Goal: Task Accomplishment & Management: Complete application form

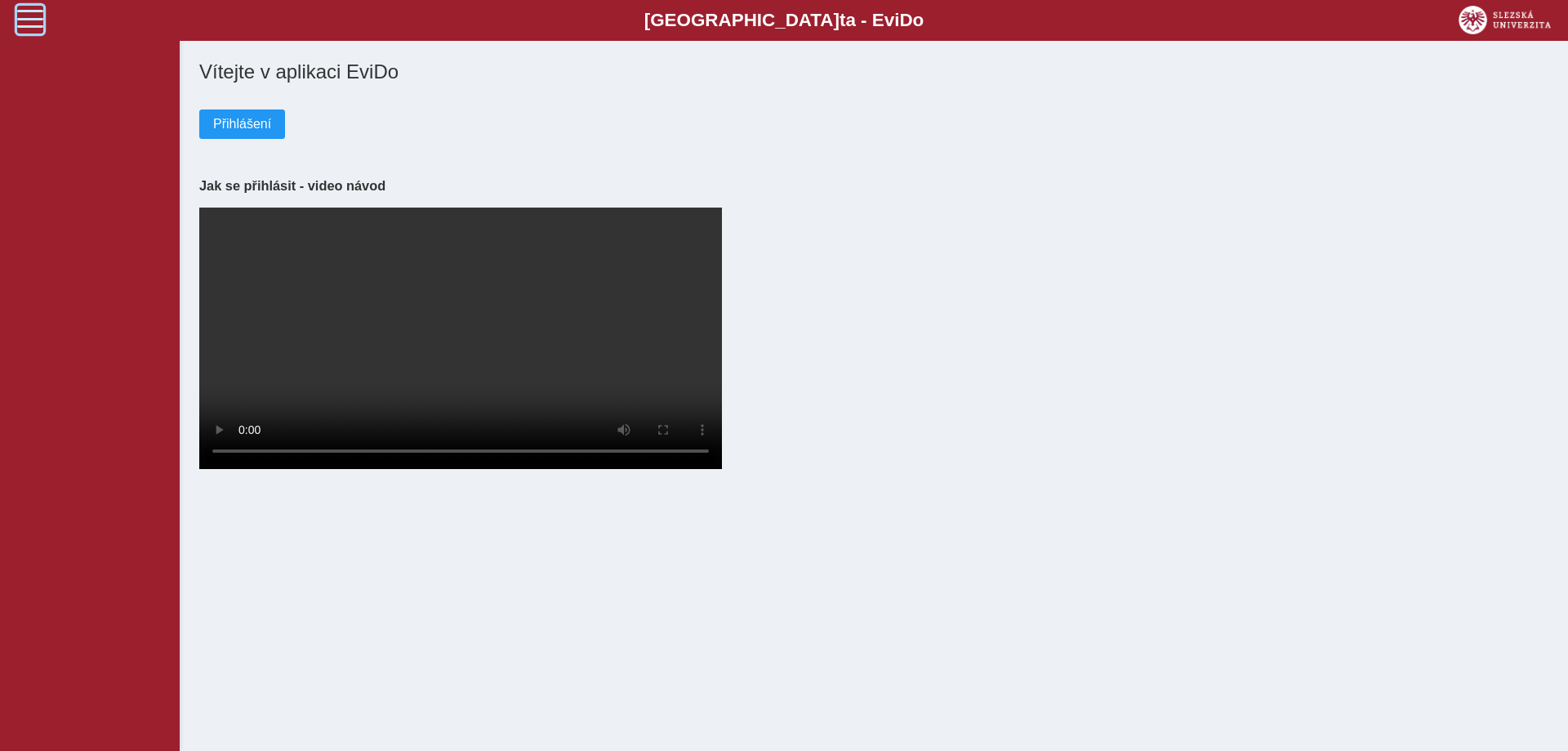
click at [26, 22] on span at bounding box center [30, 19] width 26 height 26
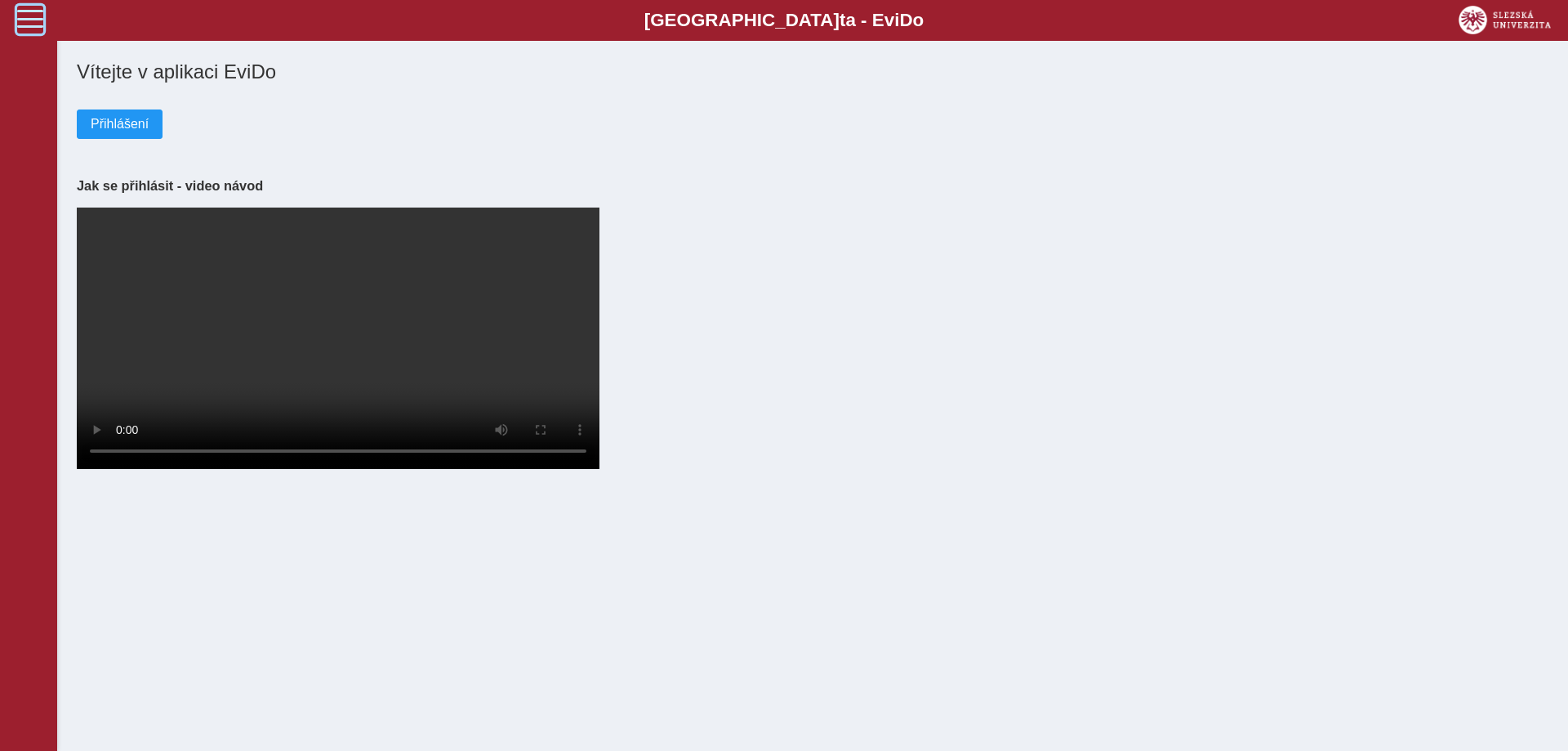
click at [35, 19] on span at bounding box center [30, 19] width 26 height 26
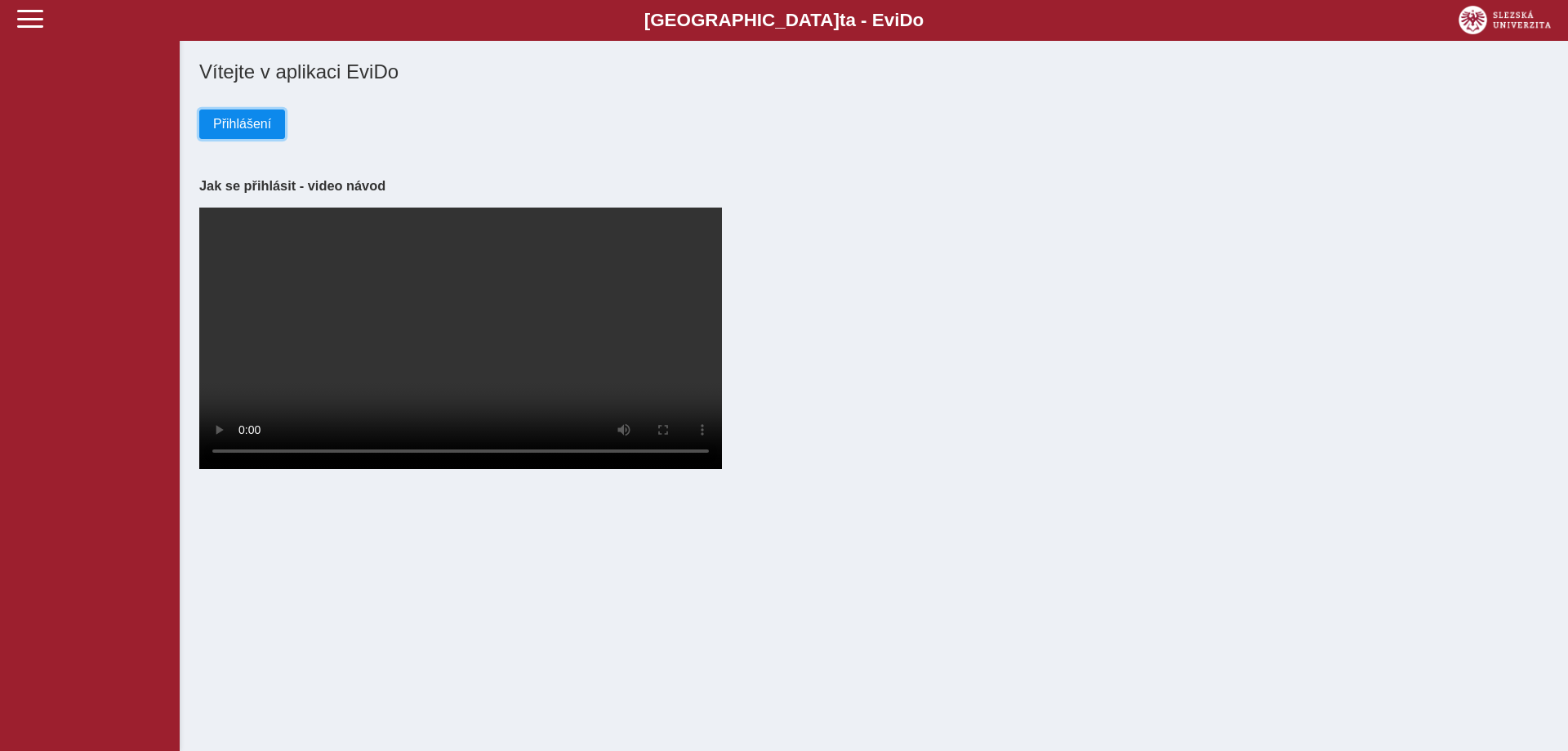
click at [250, 123] on span "Přihlášení" at bounding box center [242, 124] width 58 height 14
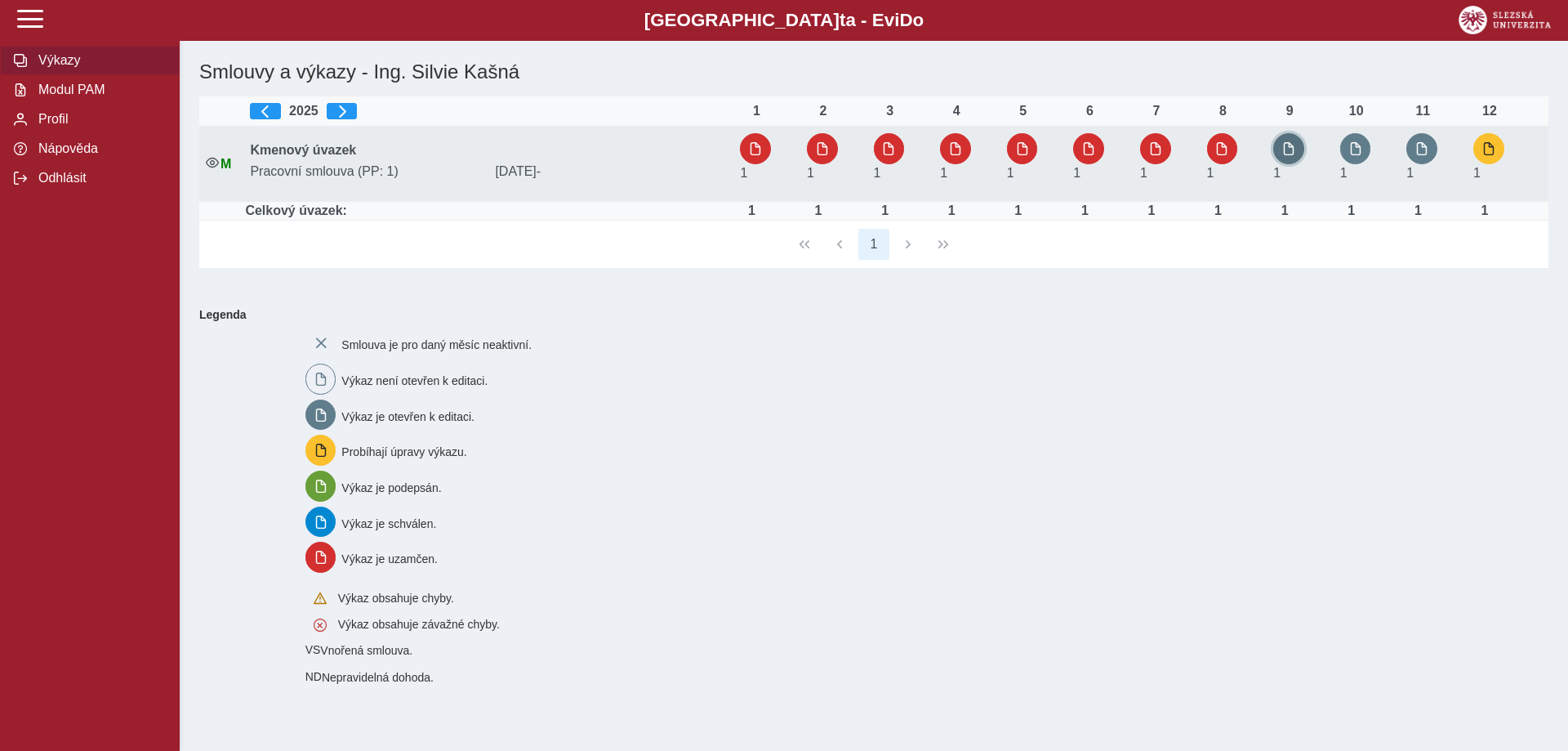
click at [1281, 149] on button "button" at bounding box center [1289, 148] width 31 height 31
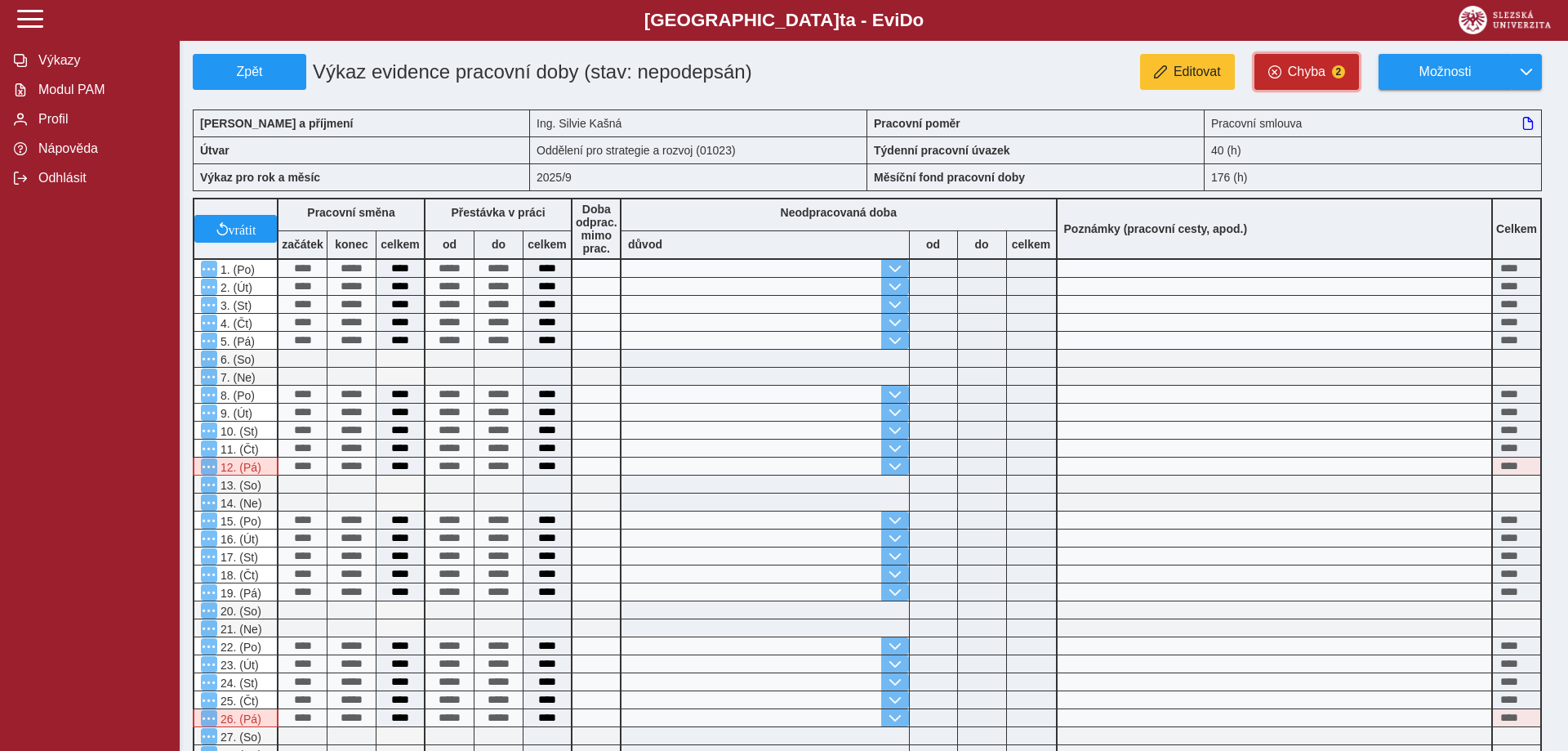
click at [1303, 69] on span "Chyba" at bounding box center [1307, 71] width 37 height 14
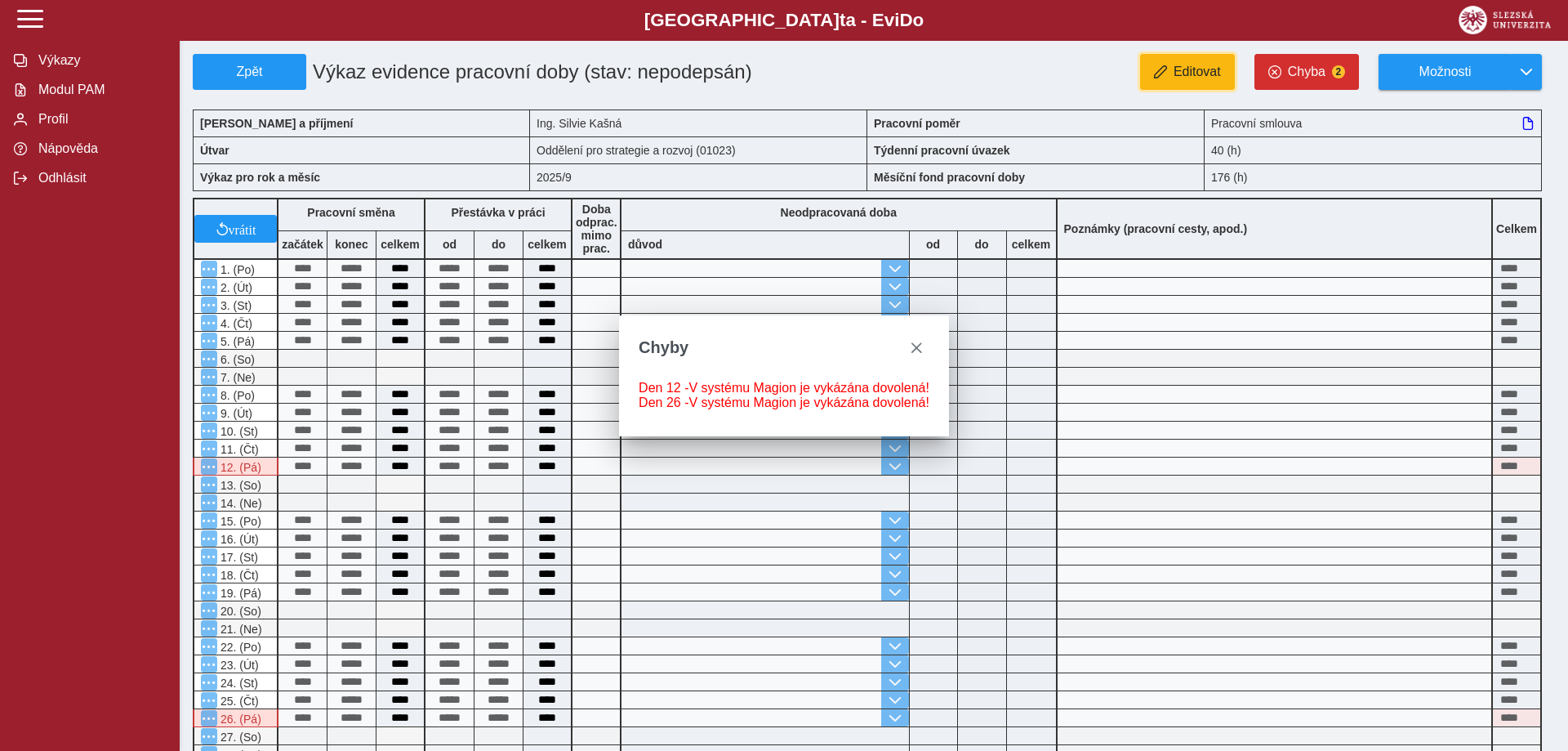
click at [1182, 78] on span "Editovat" at bounding box center [1197, 71] width 47 height 14
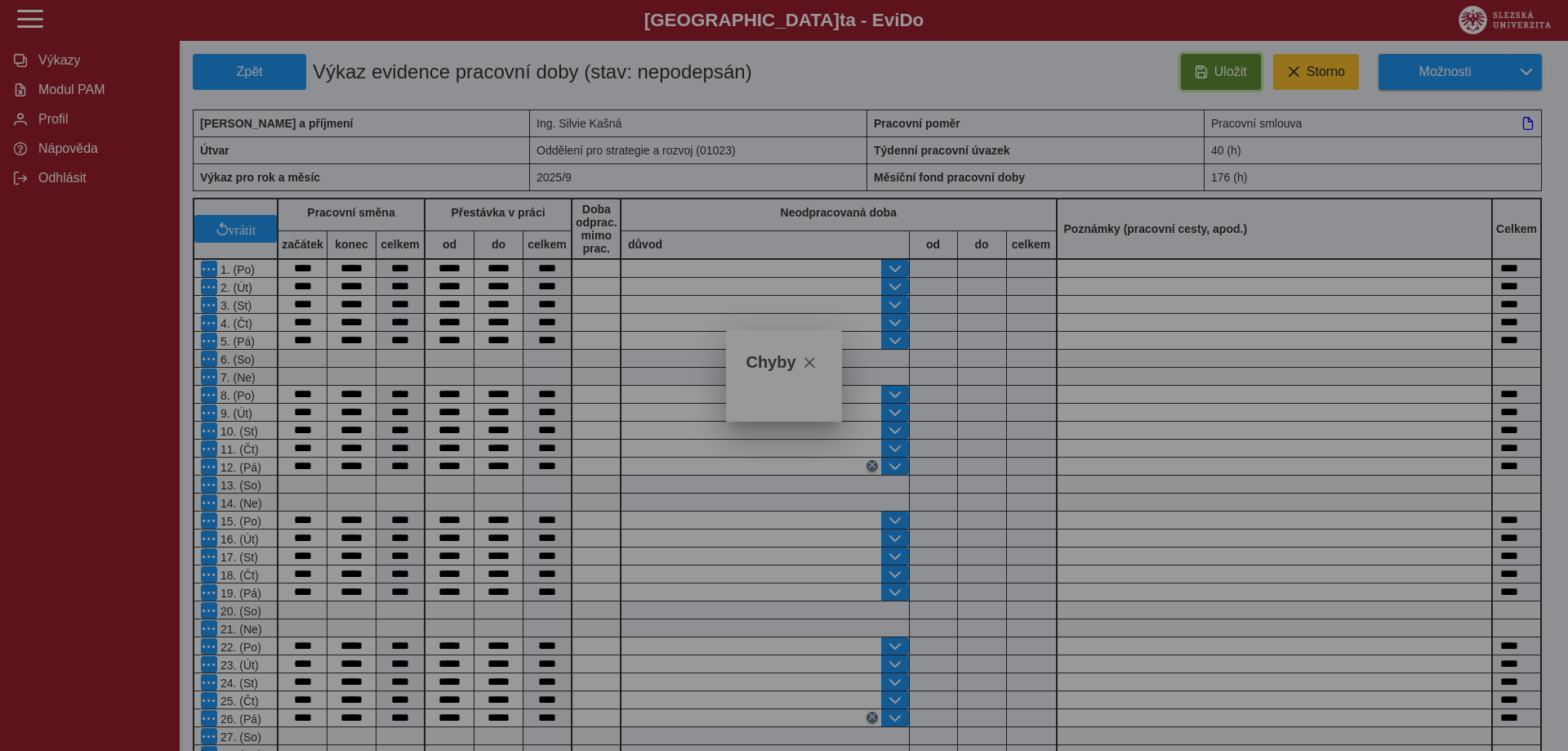
type input "**********"
type input "****"
type input "**********"
type input "****"
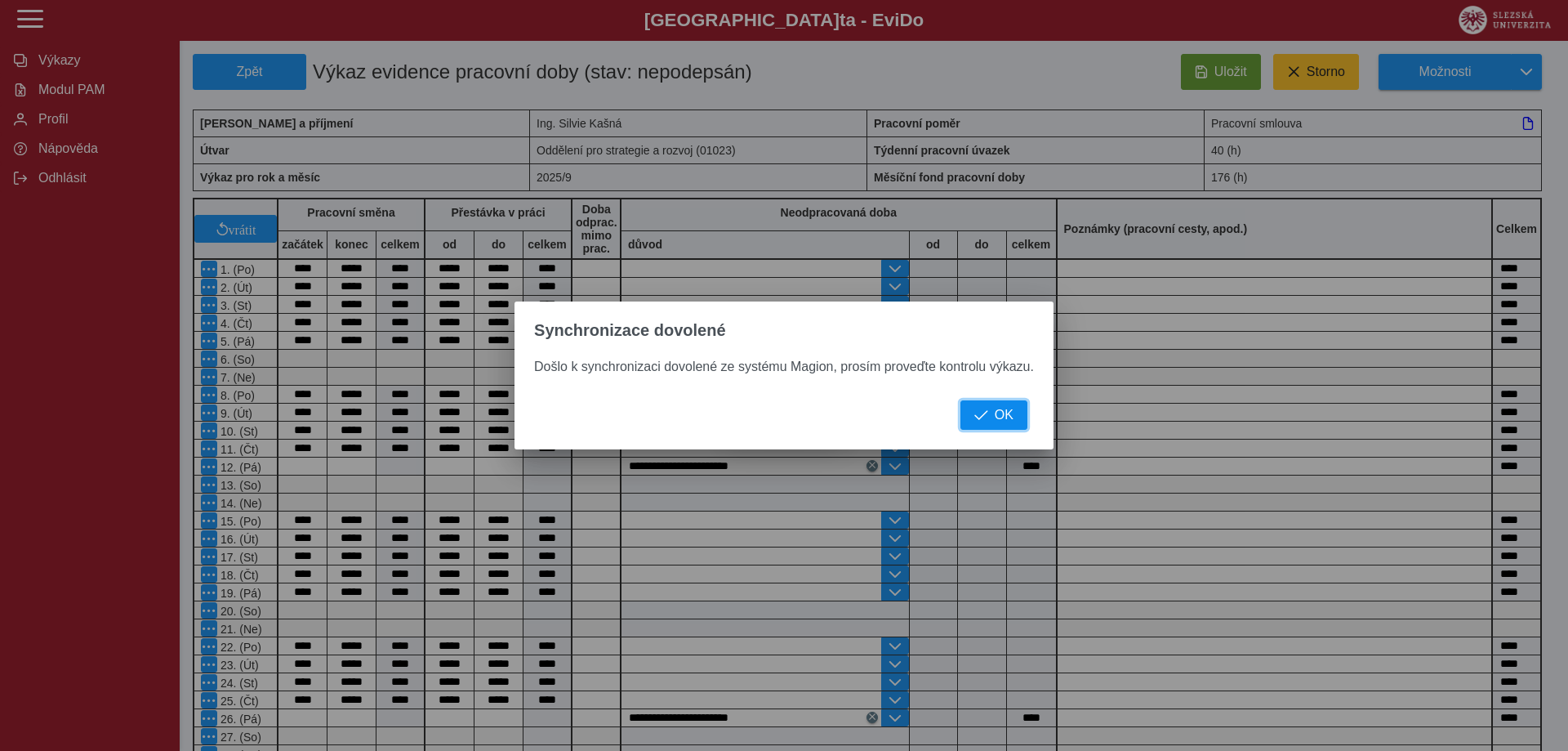
click at [1004, 417] on span "OK" at bounding box center [1004, 415] width 19 height 14
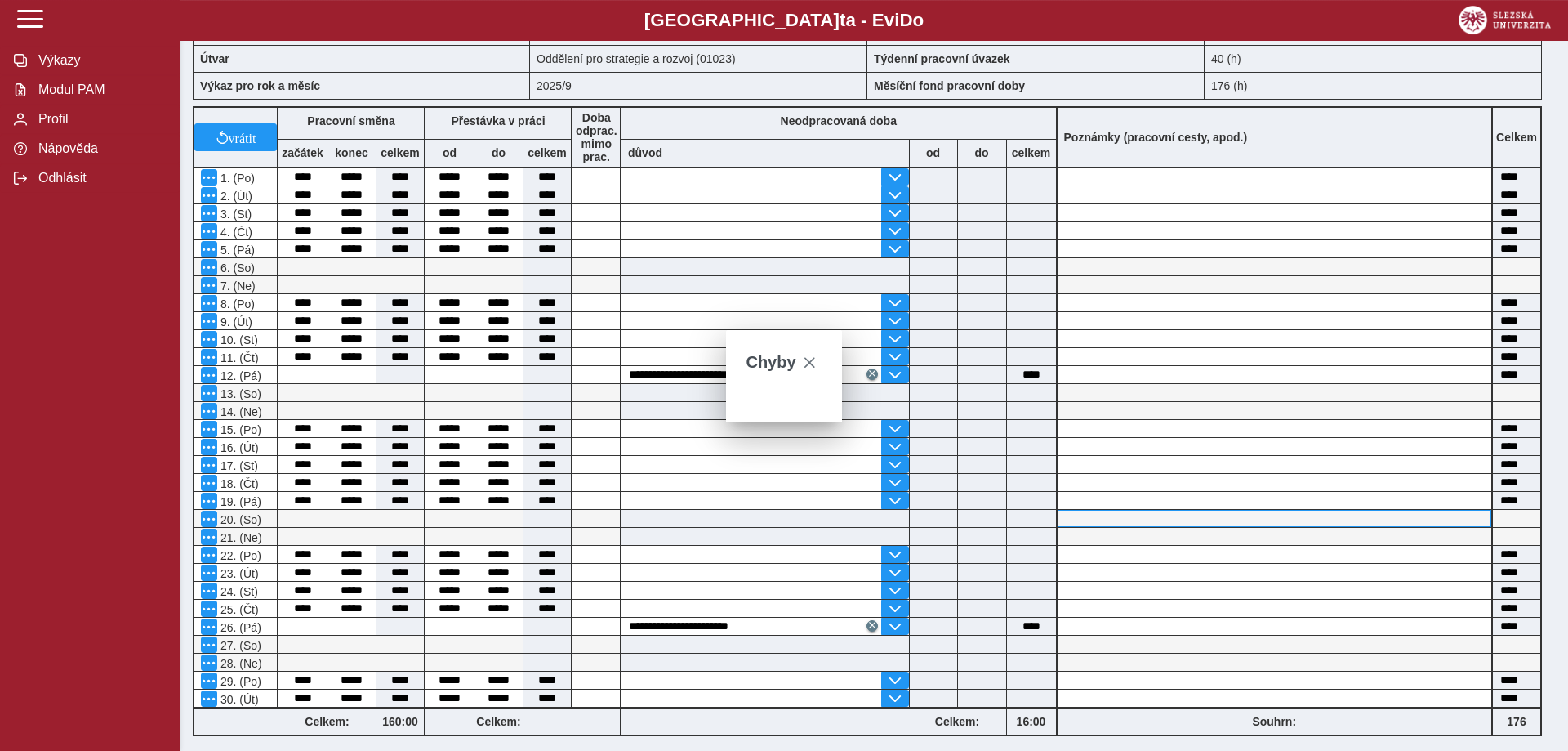
scroll to position [83, 0]
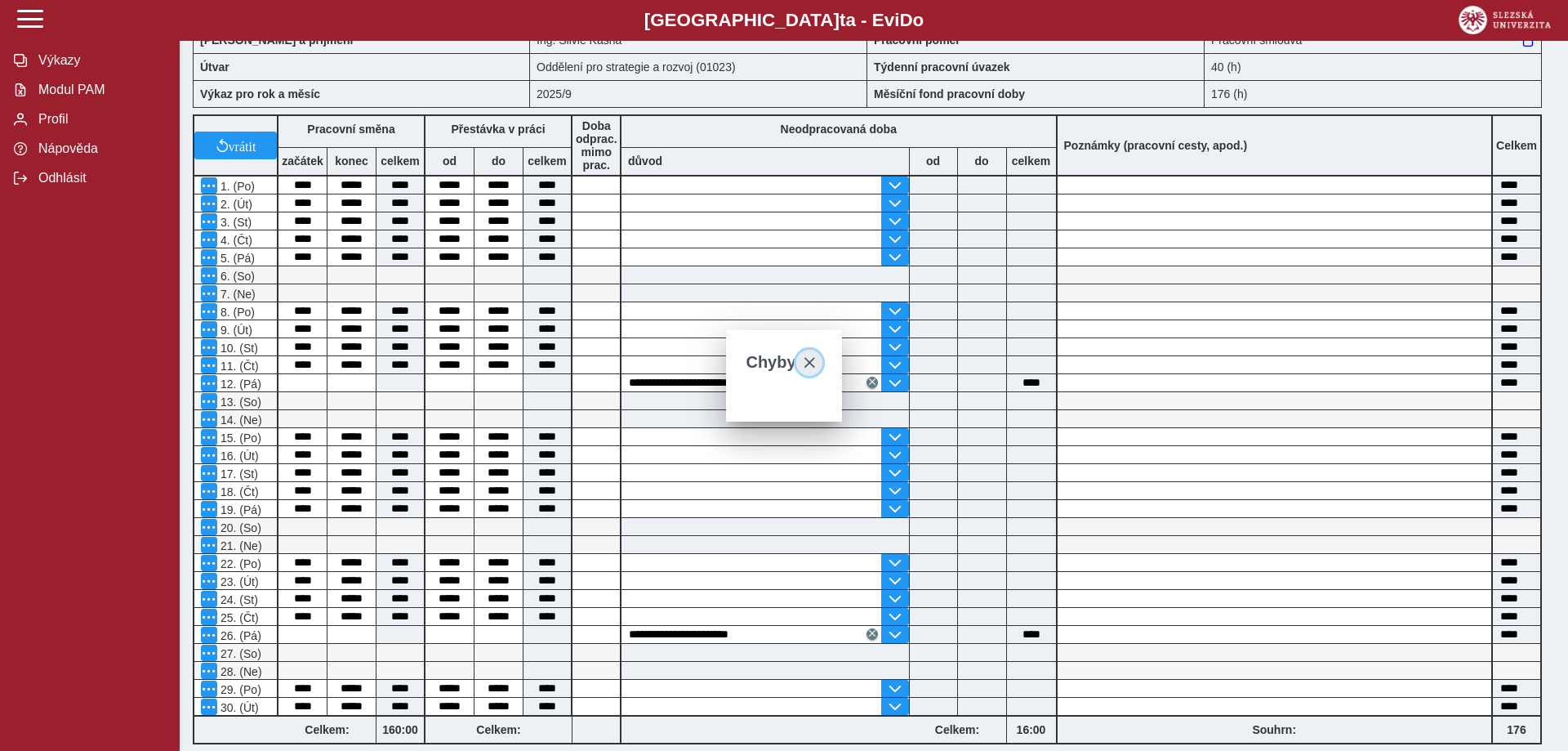
click at [806, 364] on span "close" at bounding box center [809, 362] width 13 height 13
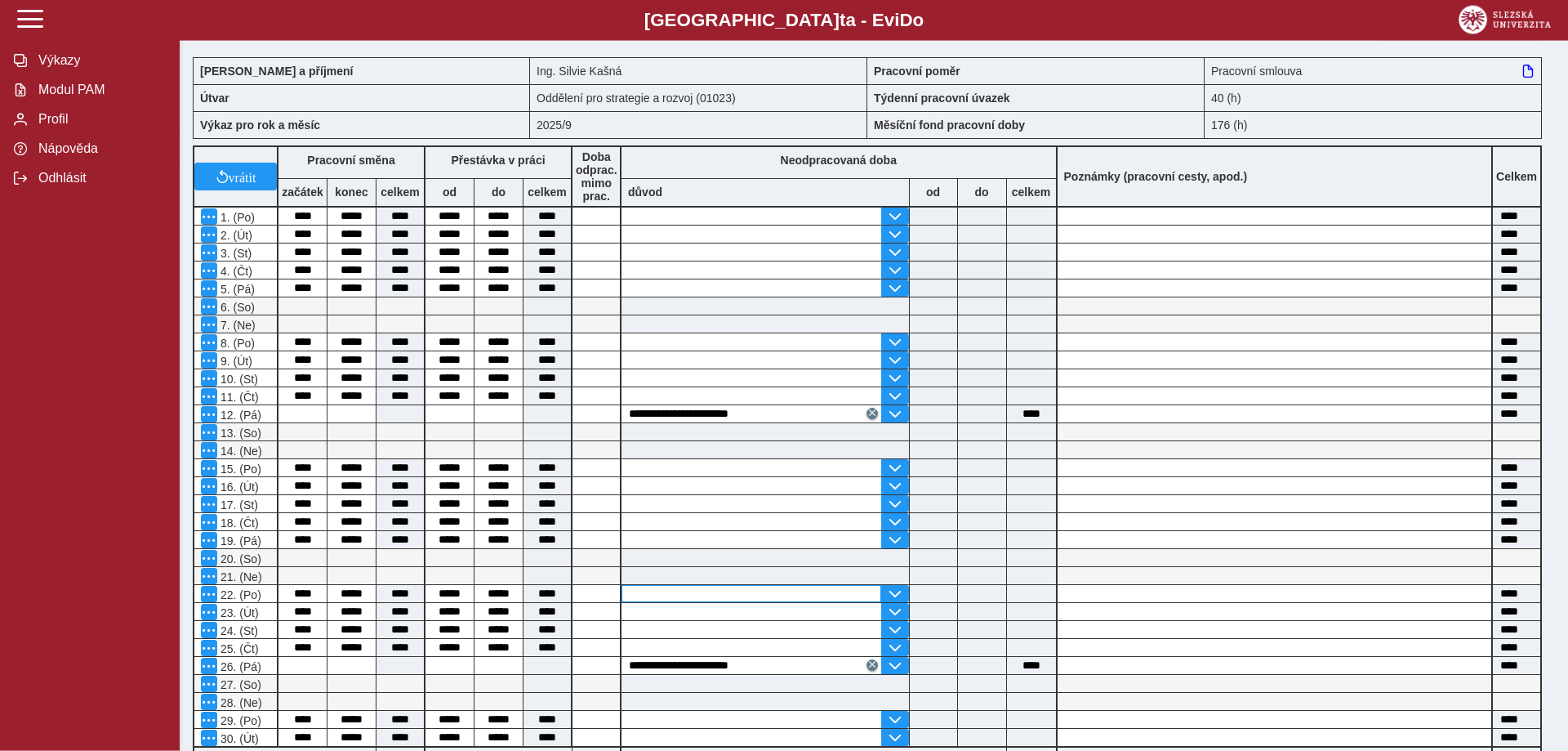
scroll to position [0, 0]
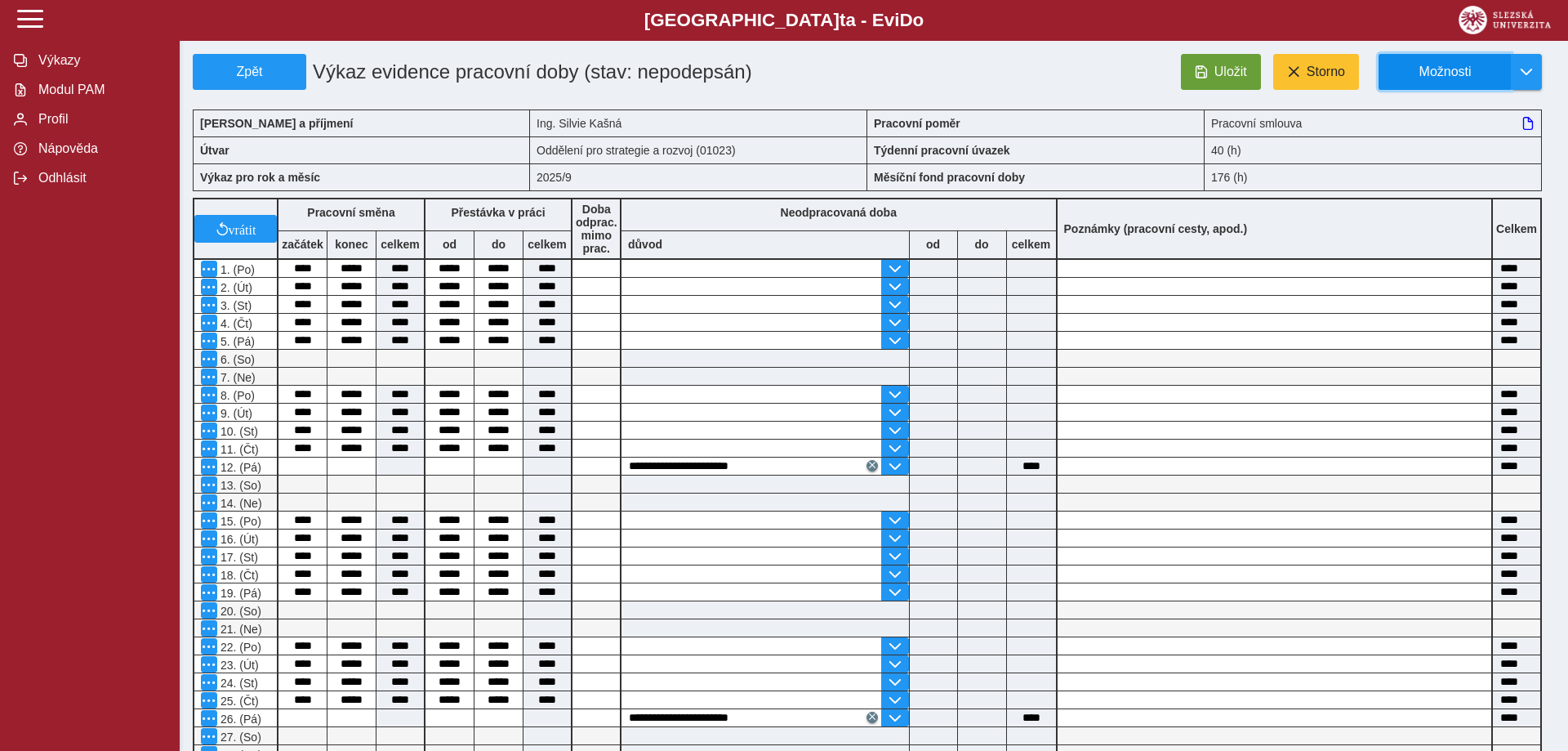
click at [1486, 62] on button "Možnosti" at bounding box center [1444, 72] width 132 height 36
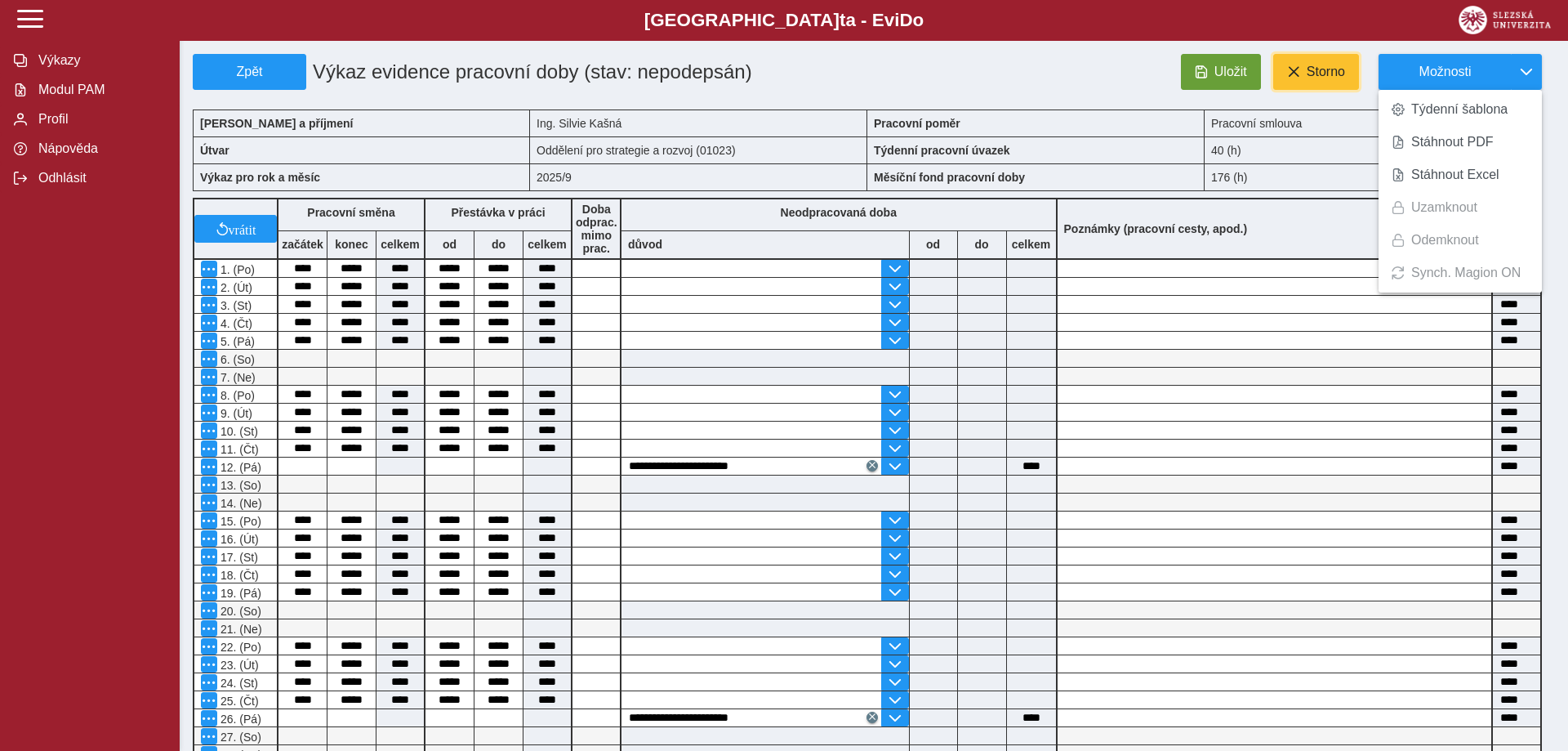
drag, startPoint x: 1325, startPoint y: 71, endPoint x: 952, endPoint y: 113, distance: 375.4
click at [952, 113] on div "Zpět Výkaz evidence pracovní doby (stav: nepodepsán) Uložit Storno Možnosti Týd…" at bounding box center [874, 544] width 1362 height 981
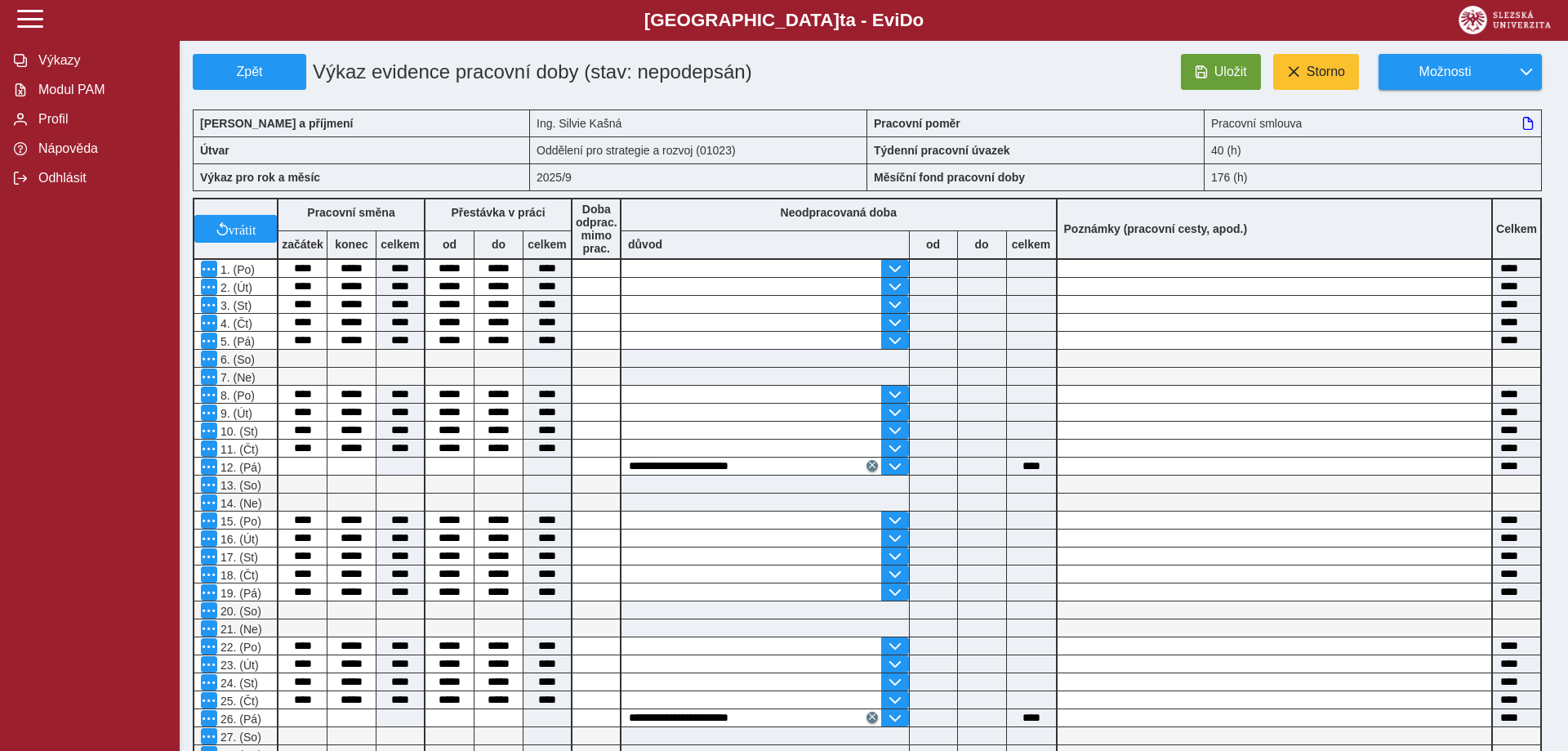
click at [1051, 70] on div "Uložit Storno Možnosti" at bounding box center [1158, 72] width 795 height 36
click at [1217, 64] on span "Uložit" at bounding box center [1230, 71] width 33 height 14
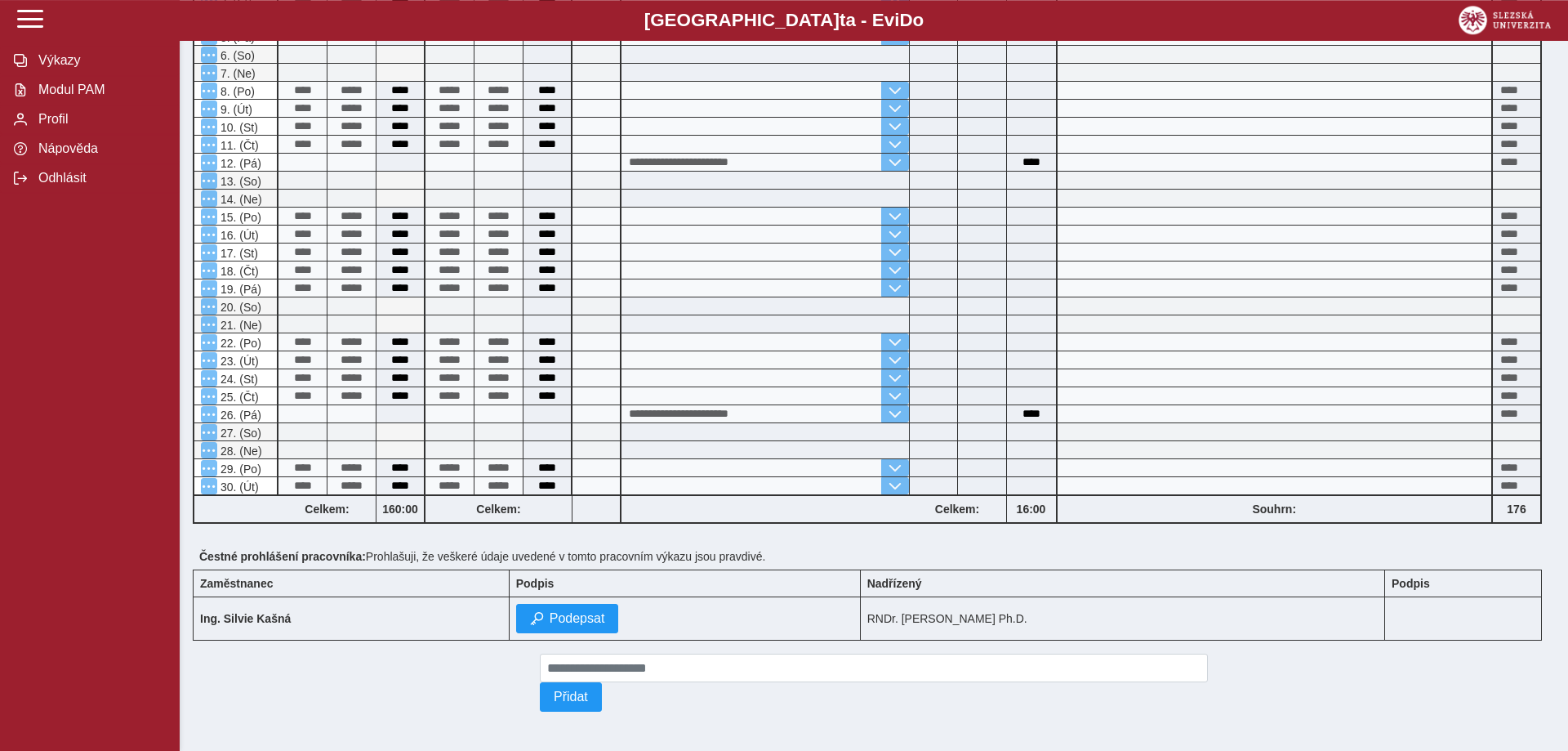
scroll to position [320, 0]
click at [605, 611] on span "Podepsat" at bounding box center [578, 618] width 56 height 14
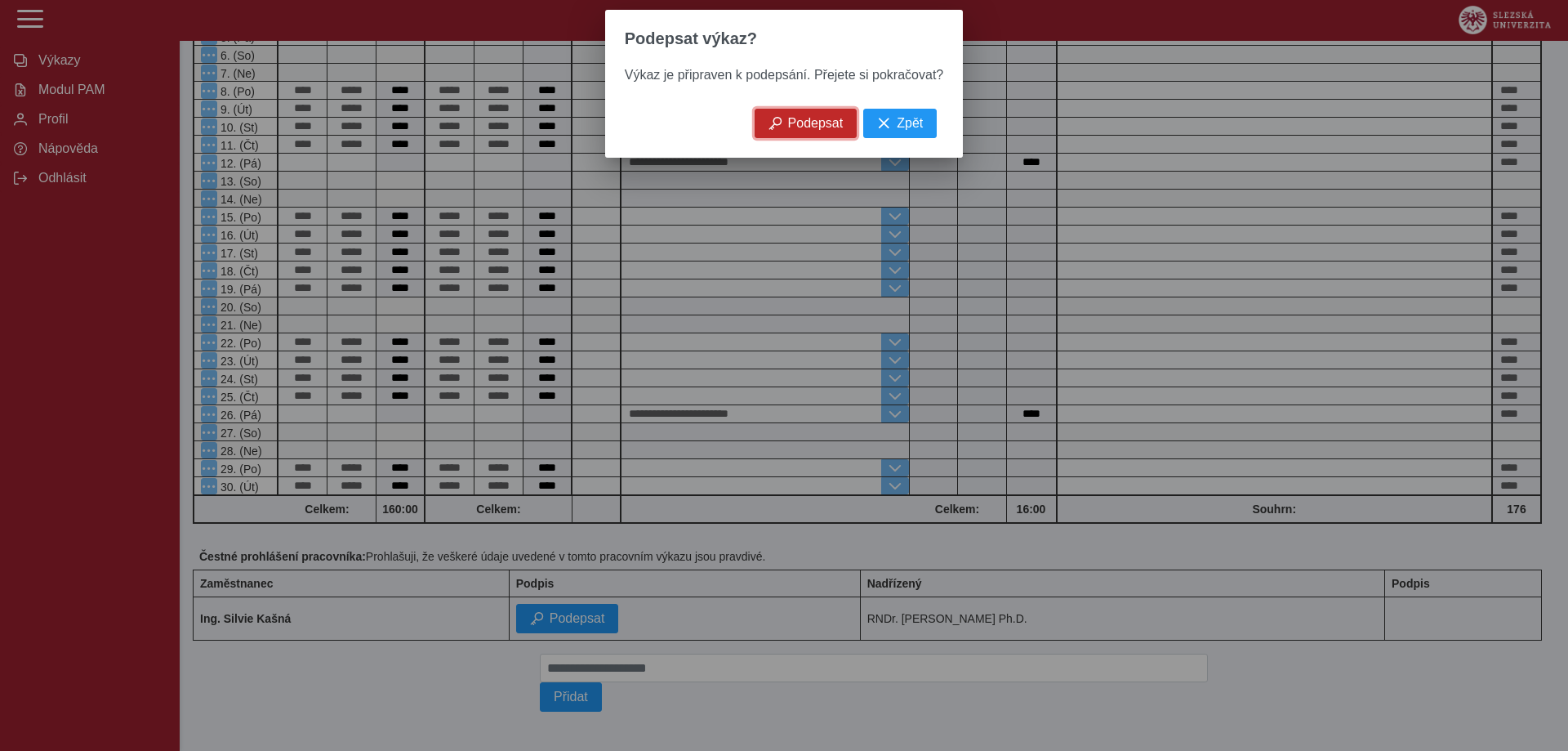
click at [786, 134] on button "Podepsat" at bounding box center [806, 123] width 103 height 30
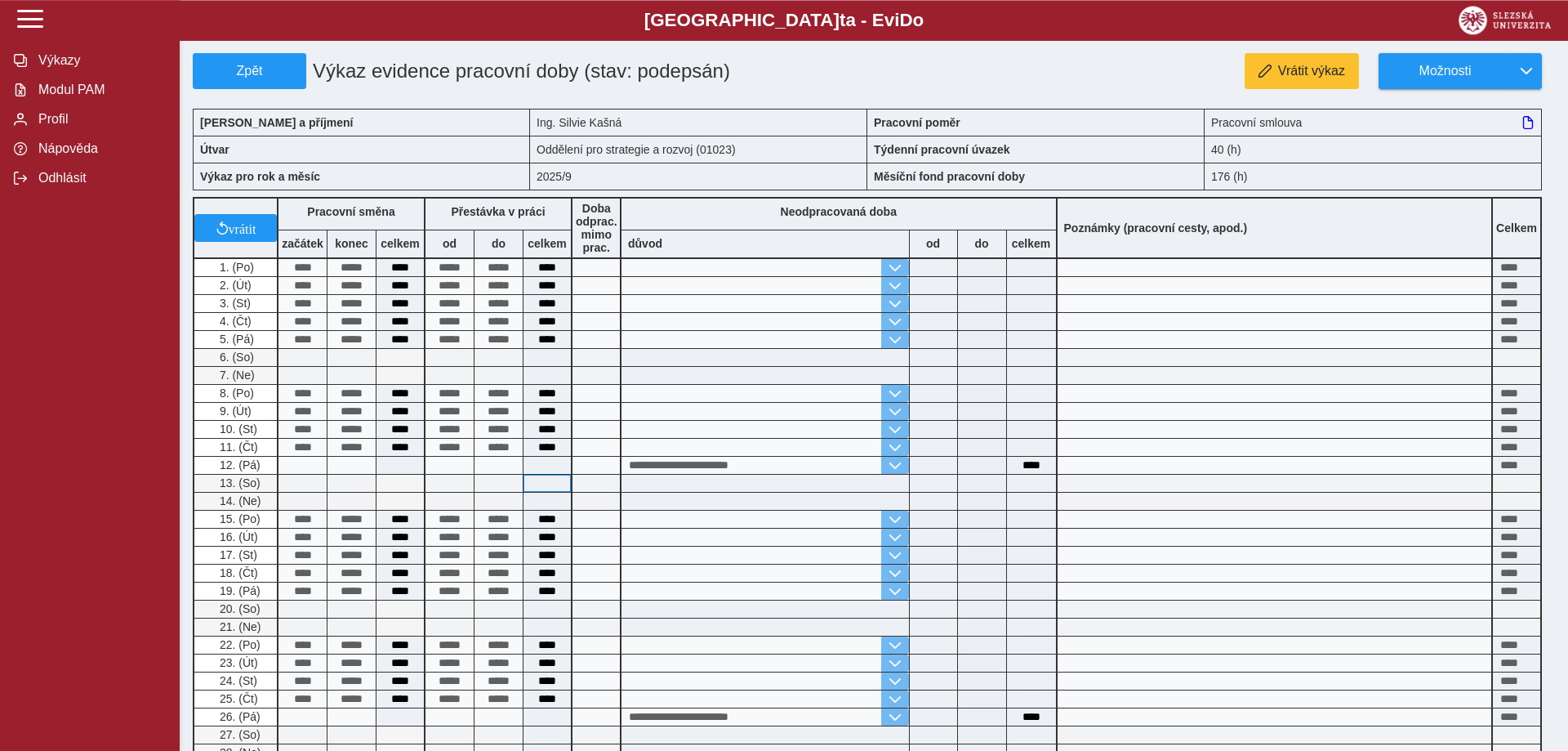
scroll to position [83, 0]
